Goal: Task Accomplishment & Management: Use online tool/utility

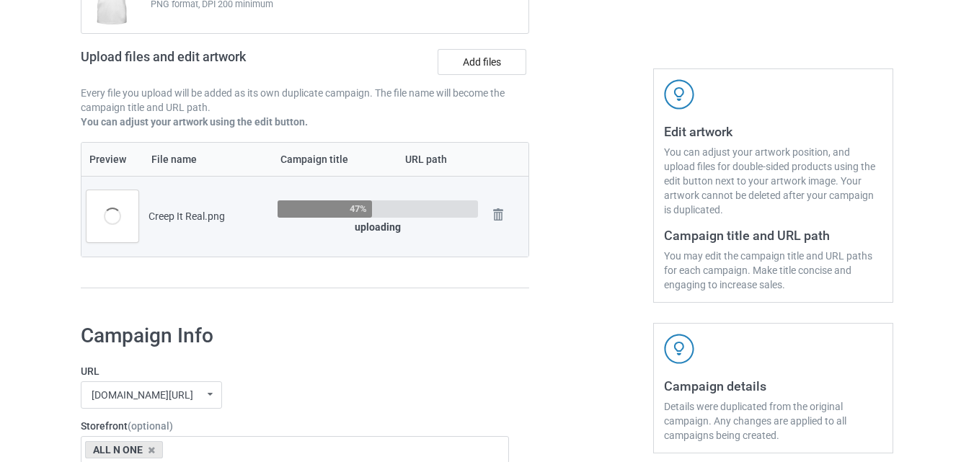
scroll to position [169, 0]
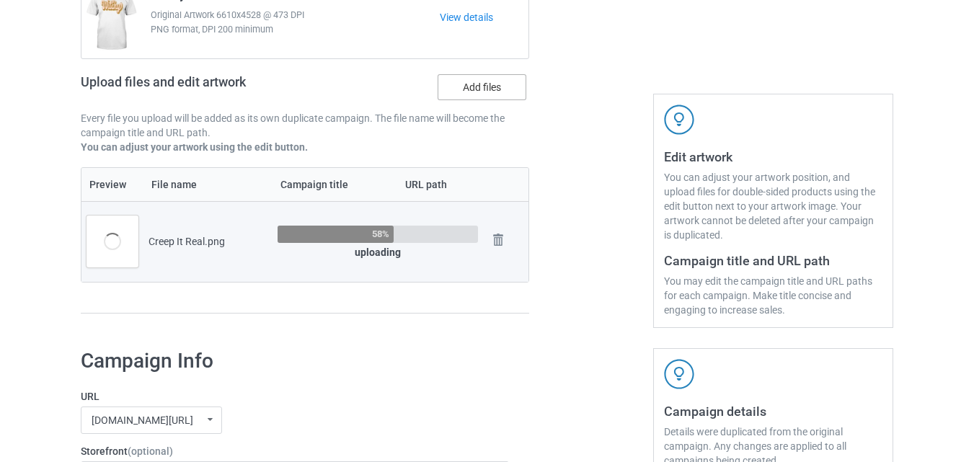
click at [494, 92] on label "Add files" at bounding box center [482, 87] width 89 height 26
click at [0, 0] on input "Add files" at bounding box center [0, 0] width 0 height 0
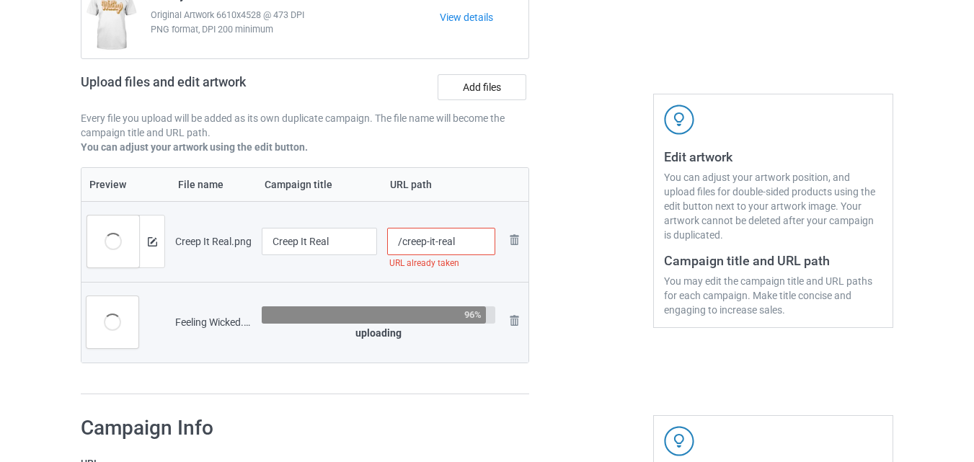
click at [469, 238] on input "/creep-it-real" at bounding box center [441, 241] width 109 height 27
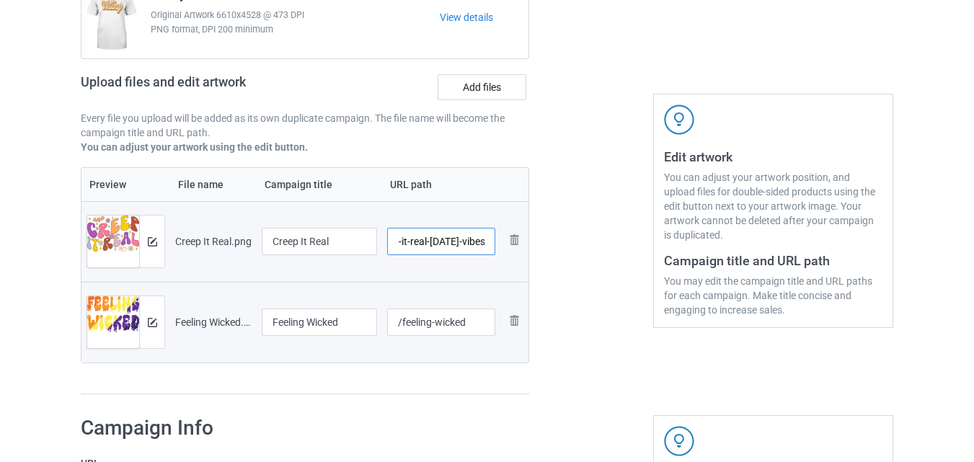
scroll to position [0, 44]
type input "/creep-it-real-[DATE]-vibes"
click at [566, 278] on div at bounding box center [591, 168] width 104 height 473
drag, startPoint x: 467, startPoint y: 240, endPoint x: 478, endPoint y: 242, distance: 11.6
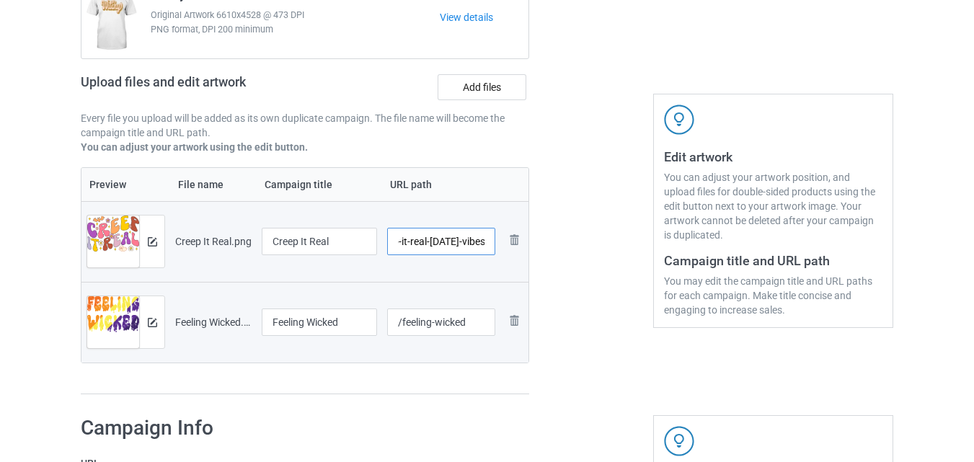
click at [478, 242] on input "/creep-it-real-[DATE]-vibes" at bounding box center [441, 241] width 109 height 27
click at [599, 298] on div at bounding box center [591, 168] width 104 height 473
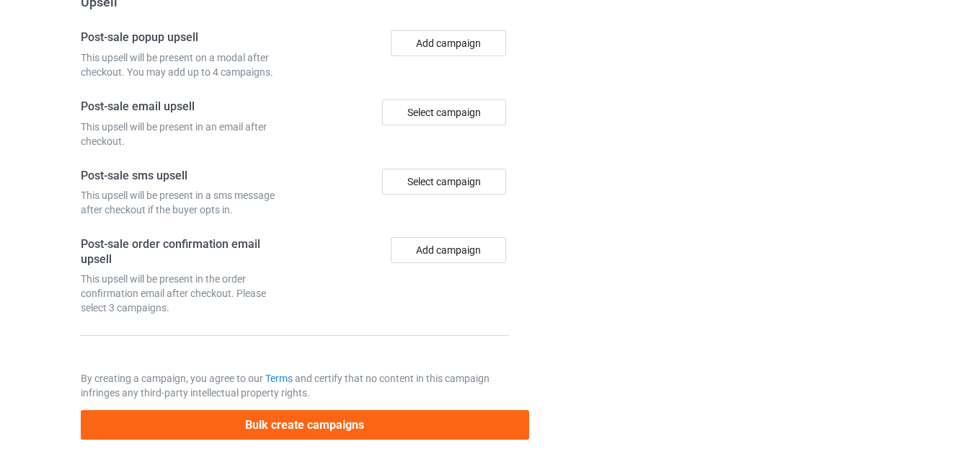
scroll to position [1476, 0]
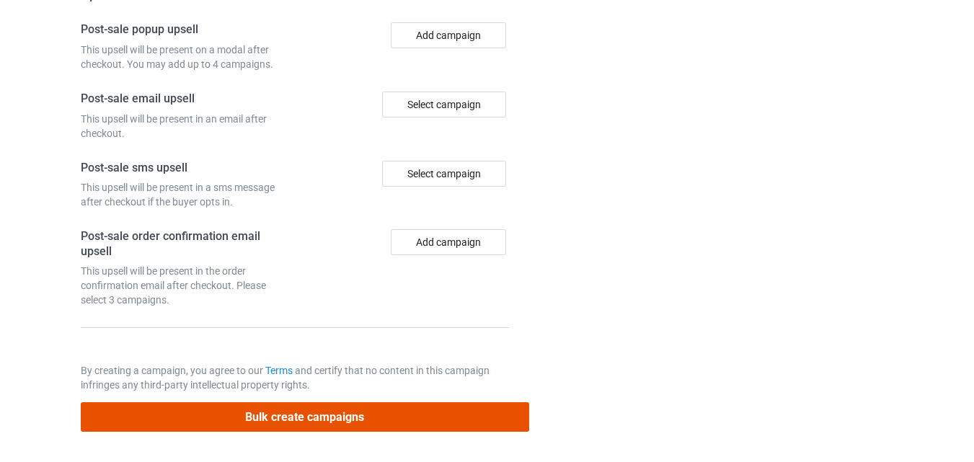
click at [345, 412] on button "Bulk create campaigns" at bounding box center [305, 417] width 449 height 30
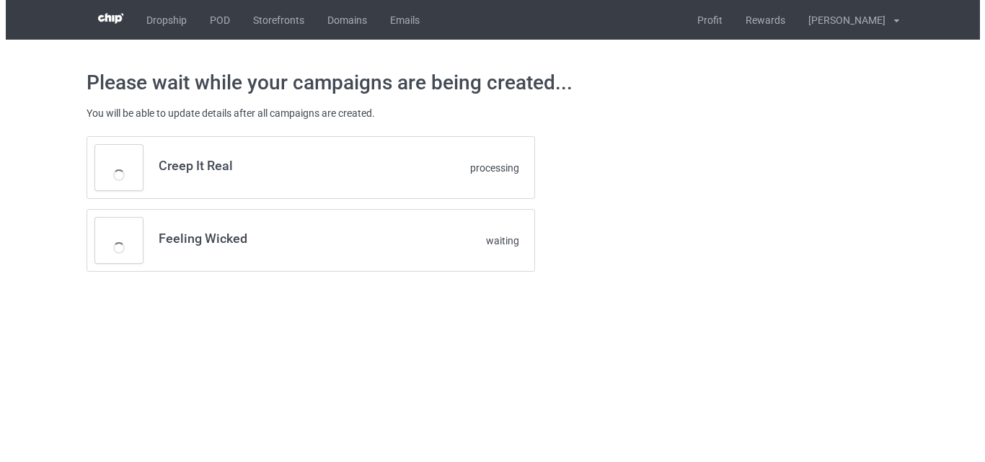
scroll to position [0, 0]
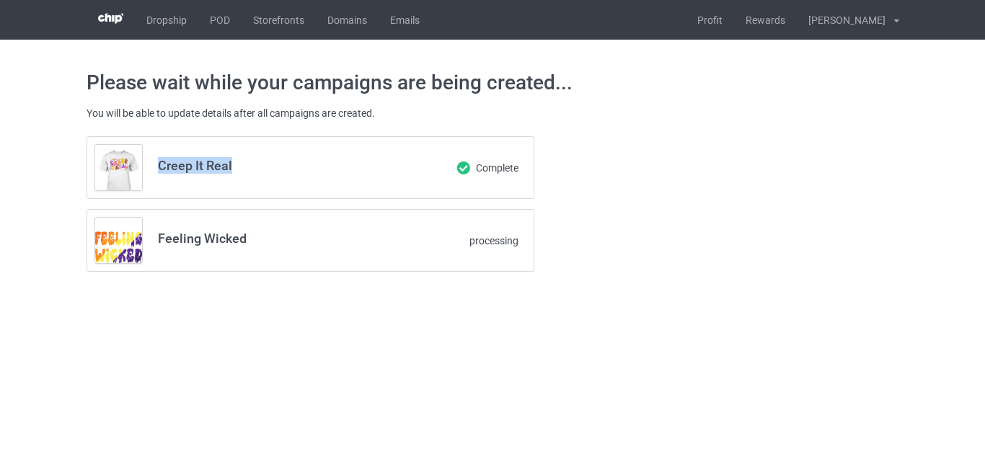
drag, startPoint x: 247, startPoint y: 141, endPoint x: 154, endPoint y: 164, distance: 96.0
click at [154, 164] on td "Creep It Real" at bounding box center [272, 167] width 244 height 61
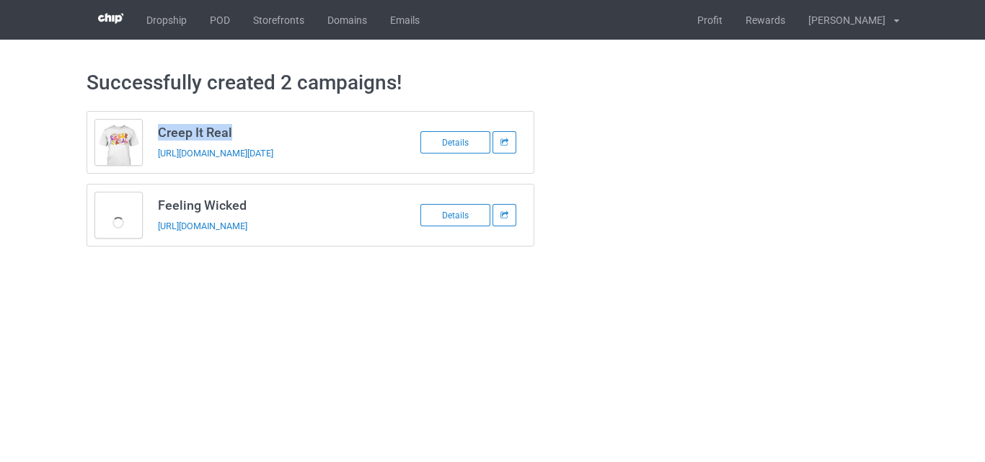
drag, startPoint x: 186, startPoint y: 165, endPoint x: 175, endPoint y: 133, distance: 33.8
copy h3 "Creep It Real"
drag, startPoint x: 252, startPoint y: 203, endPoint x: 159, endPoint y: 207, distance: 93.9
click at [159, 207] on h3 "Feeling Wicked" at bounding box center [272, 205] width 228 height 17
copy h3 "Feeling Wicked"
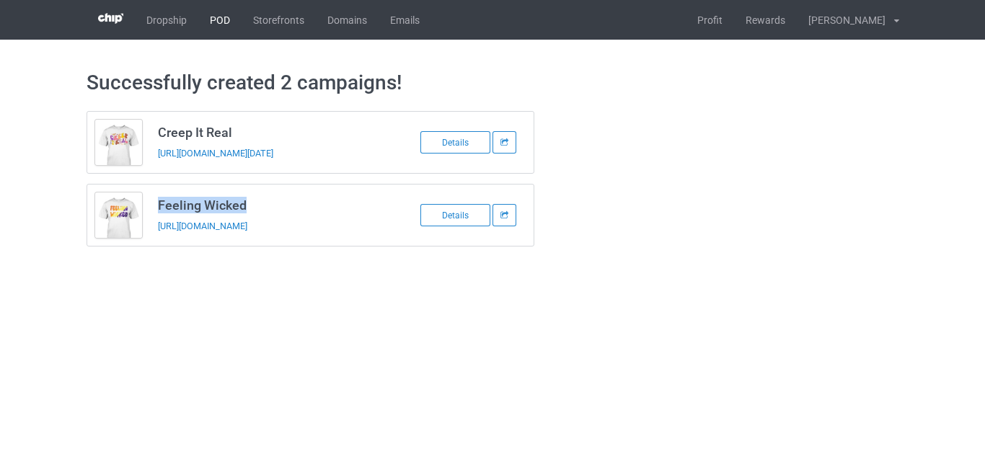
click at [219, 16] on link "POD" at bounding box center [219, 20] width 43 height 40
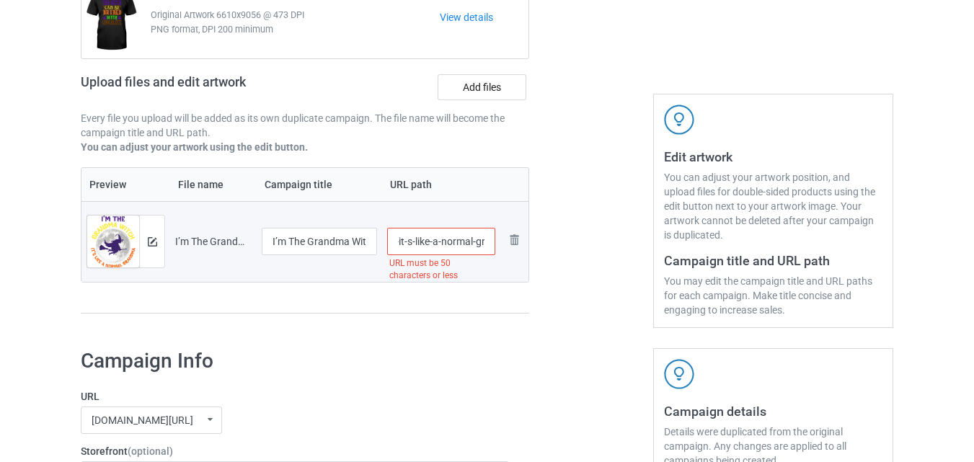
scroll to position [0, 220]
drag, startPoint x: 480, startPoint y: 242, endPoint x: 461, endPoint y: 247, distance: 19.4
click at [461, 247] on input "/i-m-the-grandma-witch-it-s-like-a-normal-grandma-but-more-magical" at bounding box center [441, 241] width 109 height 27
click at [455, 242] on input "/i-m-the-grandma-witch-it-s-like-a-normal-grandma-but-more-magical" at bounding box center [441, 241] width 109 height 27
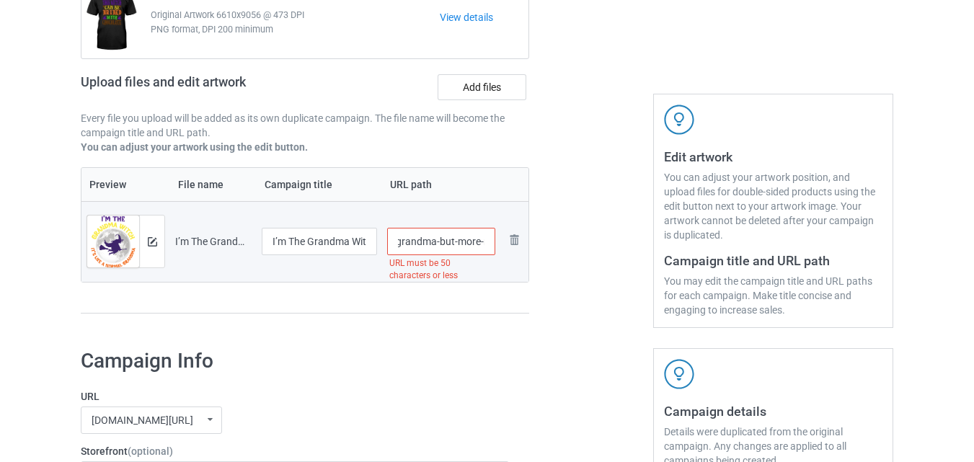
drag, startPoint x: 406, startPoint y: 242, endPoint x: 449, endPoint y: 244, distance: 43.3
click at [449, 244] on input "/i-m-the-grandma-witch-it-s-like-a-normal-grandma-but-more-magical" at bounding box center [441, 241] width 109 height 27
drag, startPoint x: 431, startPoint y: 242, endPoint x: 411, endPoint y: 244, distance: 20.2
click at [411, 244] on input "/i-m-the-grandma-witch-it-s-like-a-normal-grandma-but-more-magical" at bounding box center [441, 241] width 109 height 27
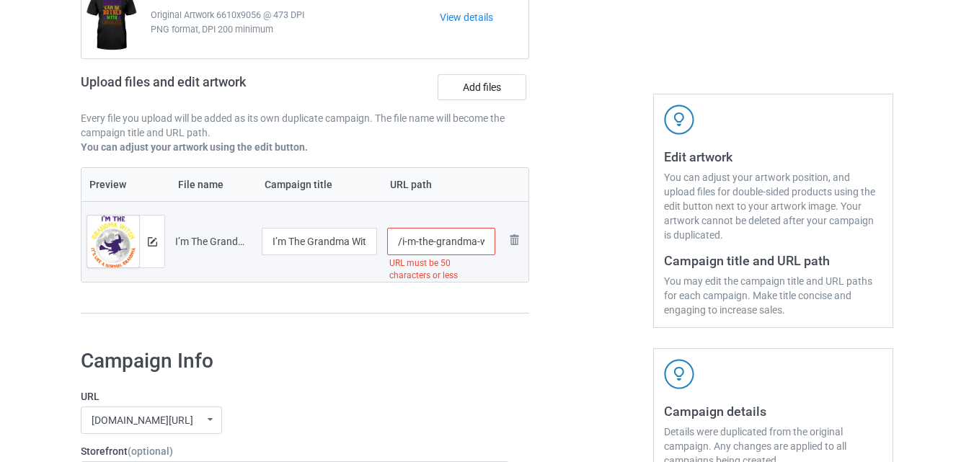
click at [609, 288] on div at bounding box center [591, 135] width 104 height 406
click at [475, 246] on input "/i-m-the-grandma-witch-it-s-like-a-normal-but-more-magical" at bounding box center [441, 241] width 109 height 27
click at [467, 246] on input "/i-m-the-grandma-witch-it-s-like-a-normal-but-more-magical" at bounding box center [441, 241] width 109 height 27
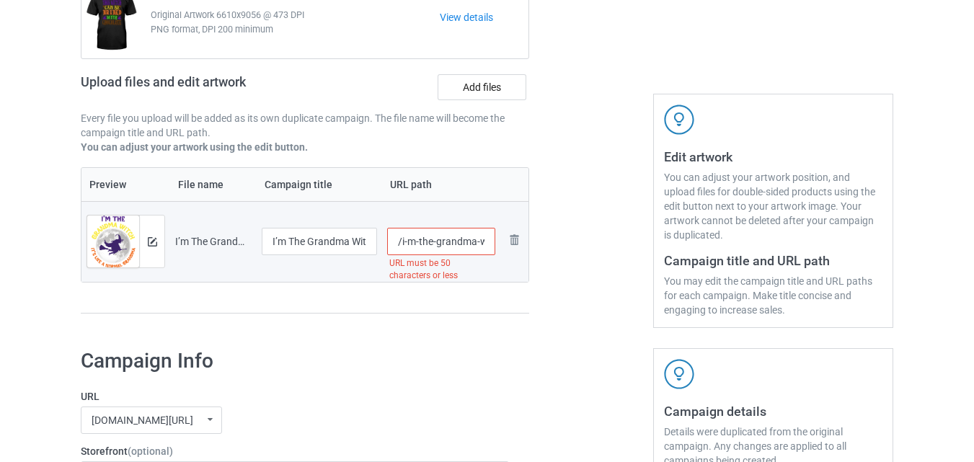
click at [407, 242] on input "/i-m-the-grandma-witch-it-s-like-a-normal-but-more-magical" at bounding box center [441, 241] width 109 height 27
click at [423, 246] on input "/im-the-grandma-witch-it-s-like-a-normal-but-more-magical" at bounding box center [441, 241] width 109 height 27
click at [570, 283] on div at bounding box center [591, 135] width 104 height 406
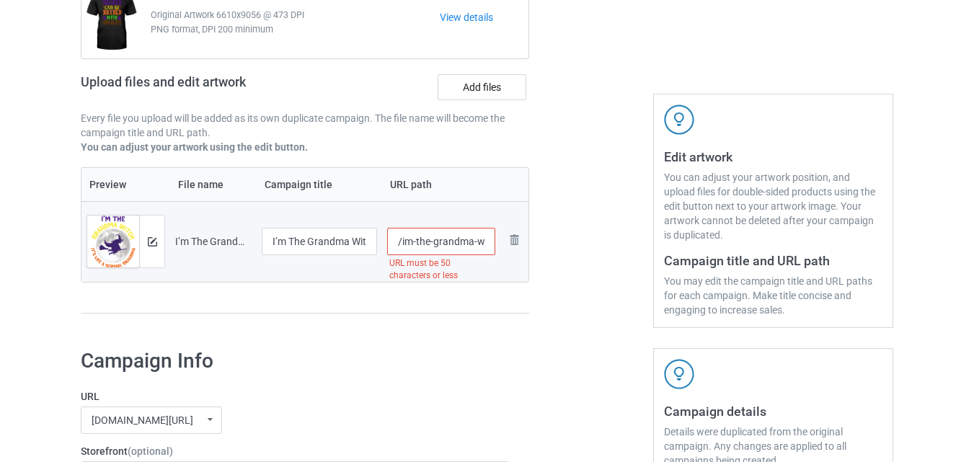
click at [418, 237] on input "/im-the-grandma-witch-it-s-like-a-normal-but-more-magical" at bounding box center [441, 241] width 109 height 27
paste input "text"
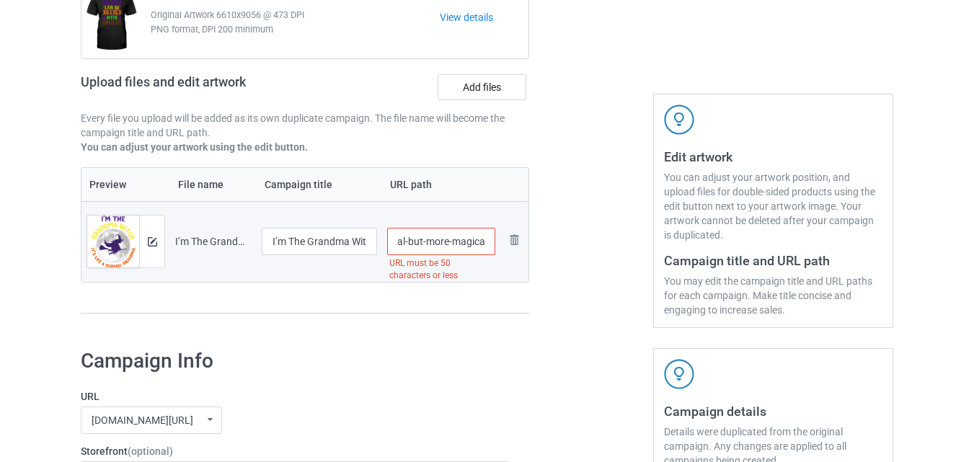
click at [577, 243] on div at bounding box center [591, 135] width 104 height 406
click at [415, 244] on input "/im-the-grandma-witch-its-like-a-normal-but-more-magical" at bounding box center [441, 241] width 109 height 27
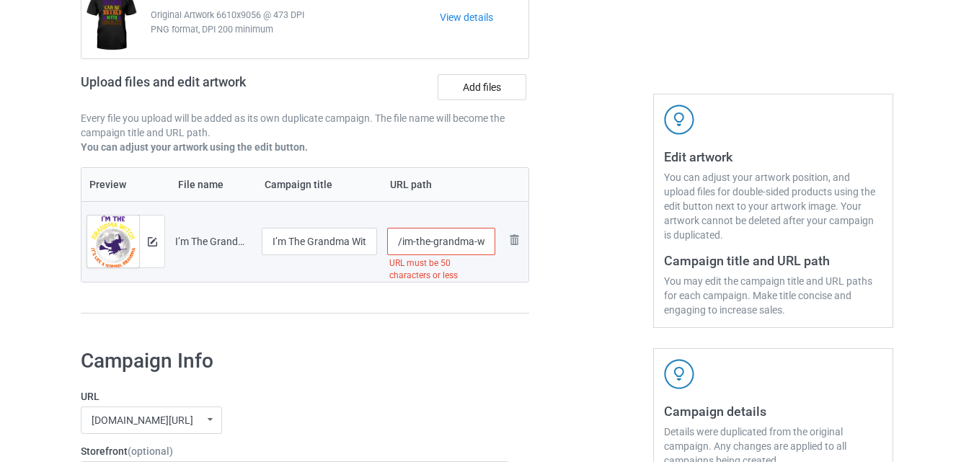
paste input "text"
click at [560, 258] on div at bounding box center [591, 135] width 104 height 406
click at [430, 242] on input "/im-the-grandma-witch-its-like-a-normal-more-magical" at bounding box center [441, 241] width 109 height 27
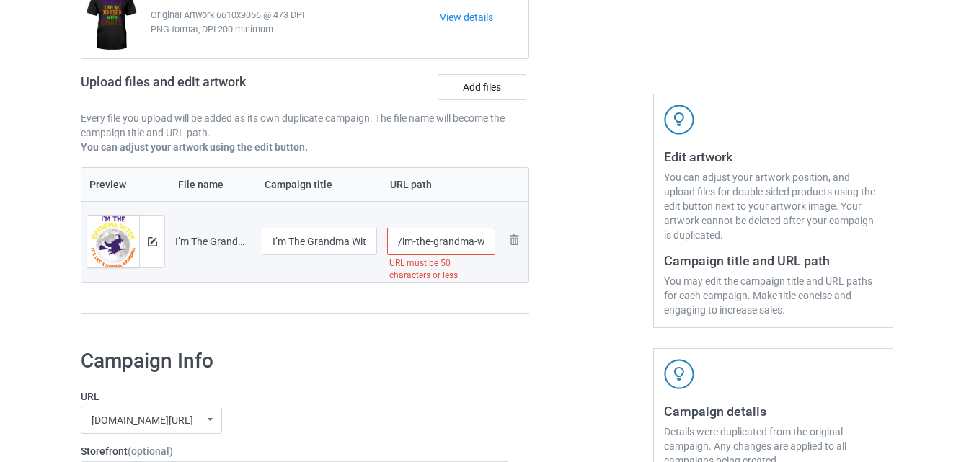
click at [430, 242] on input "/im-the-grandma-witch-its-like-a-normal-more-magical" at bounding box center [441, 241] width 109 height 27
paste input "text"
type input "/im-the-grandma-witch-its-like-normal-more-magical"
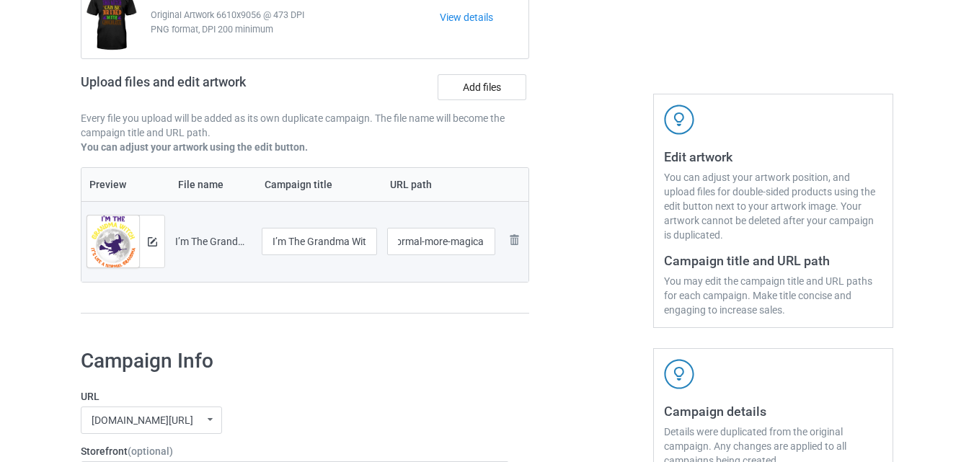
click at [569, 260] on div at bounding box center [591, 135] width 104 height 406
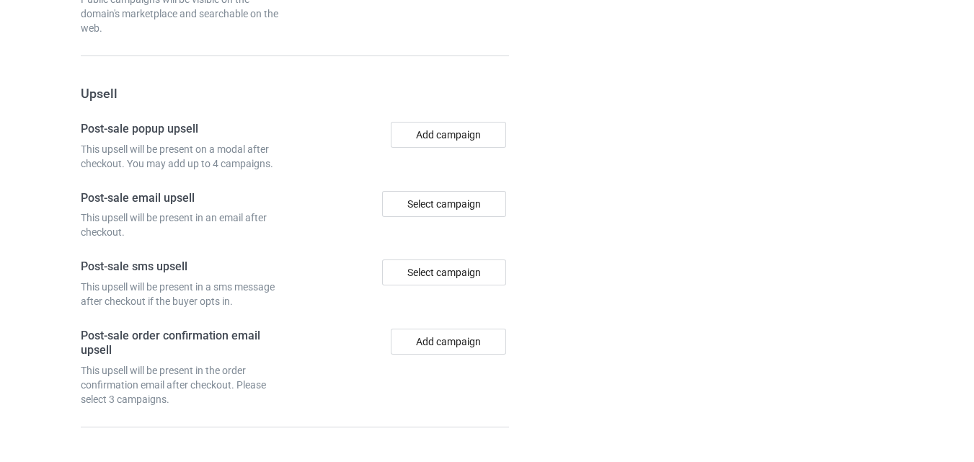
scroll to position [1410, 0]
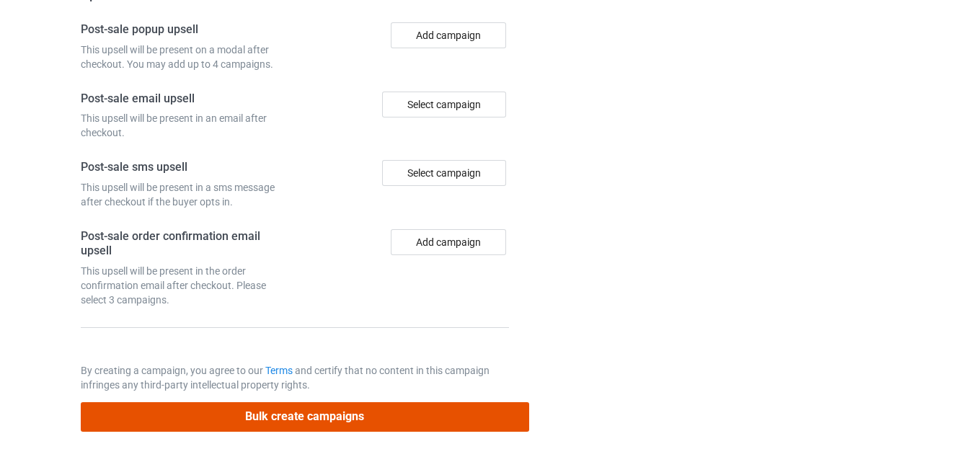
click at [330, 419] on button "Bulk create campaigns" at bounding box center [305, 417] width 449 height 30
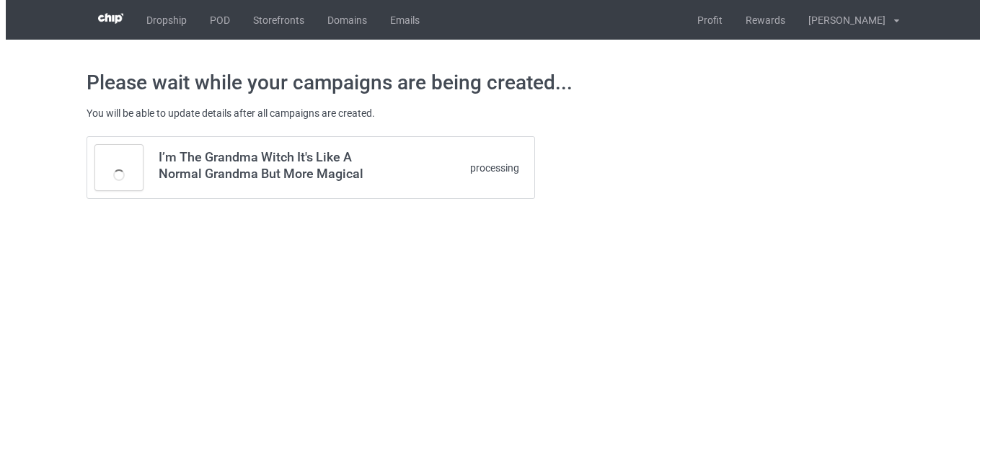
scroll to position [0, 0]
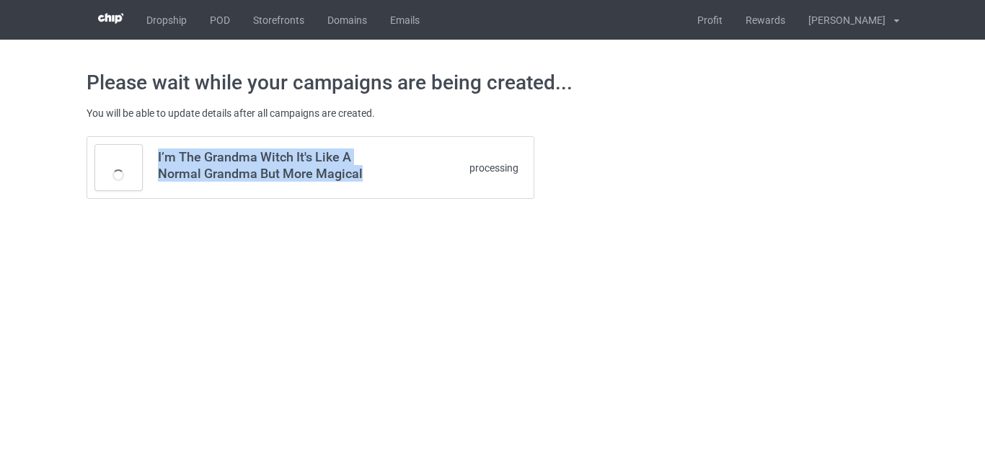
drag, startPoint x: 366, startPoint y: 176, endPoint x: 159, endPoint y: 159, distance: 208.4
click at [159, 159] on h3 "I’m The Grandma Witch It's Like A Normal Grandma But More Magical" at bounding box center [272, 165] width 228 height 33
copy h3 "I’m The Grandma Witch It's Like A Normal Grandma But More Magical"
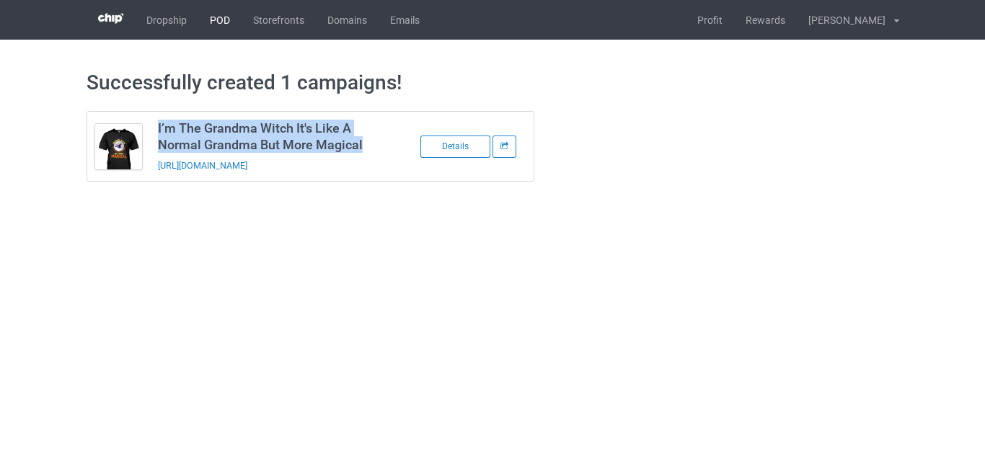
click at [212, 19] on link "POD" at bounding box center [219, 20] width 43 height 40
